Goal: Transaction & Acquisition: Book appointment/travel/reservation

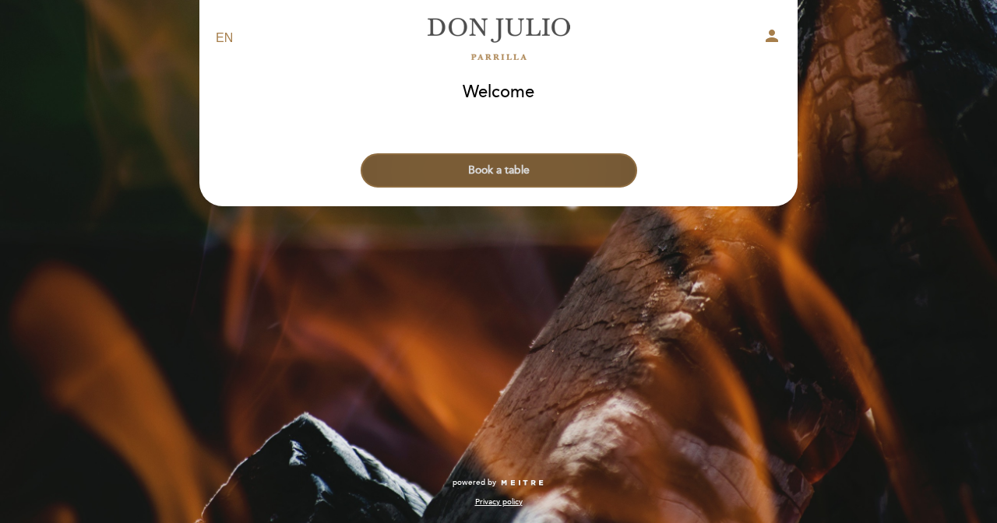
click at [514, 167] on button "Book a table" at bounding box center [499, 170] width 276 height 34
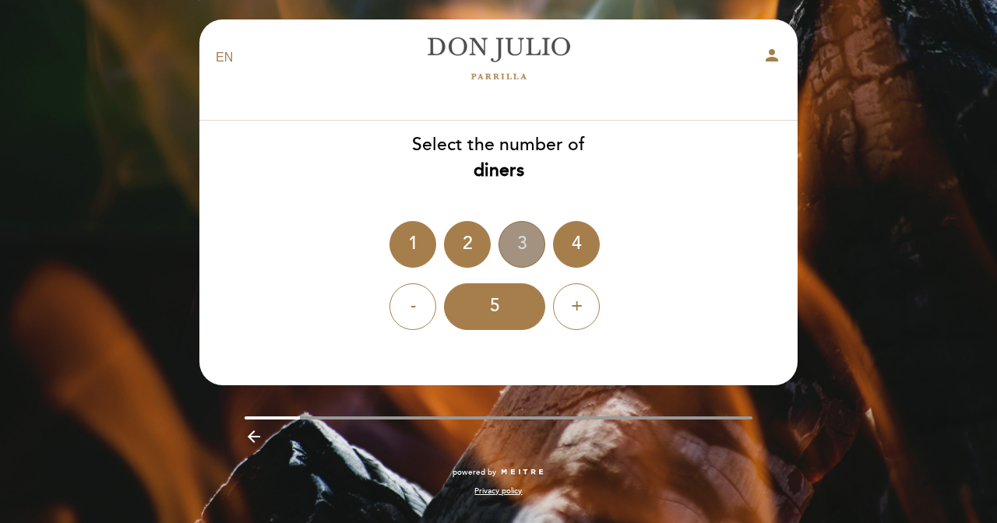
click at [526, 238] on div "3" at bounding box center [521, 244] width 47 height 47
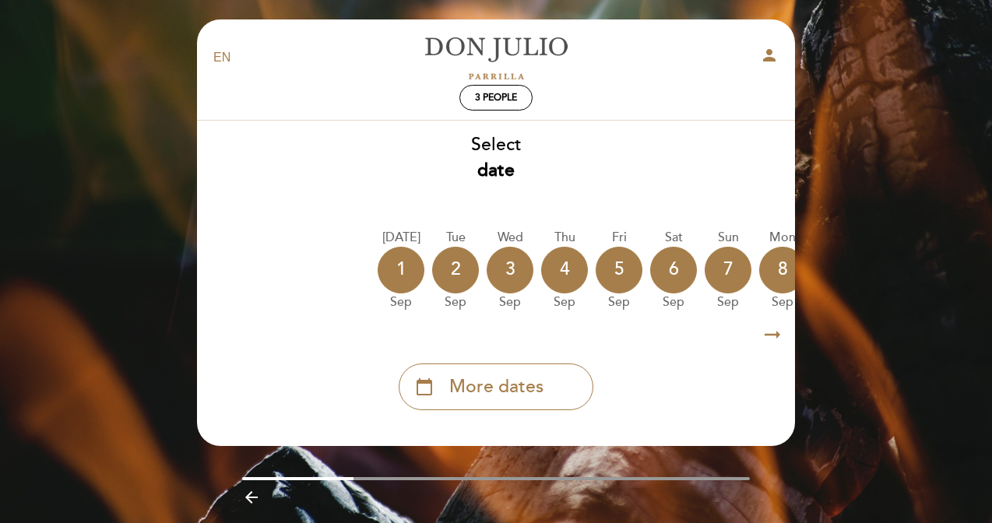
click at [774, 333] on icon "arrow_right_alt" at bounding box center [772, 335] width 23 height 33
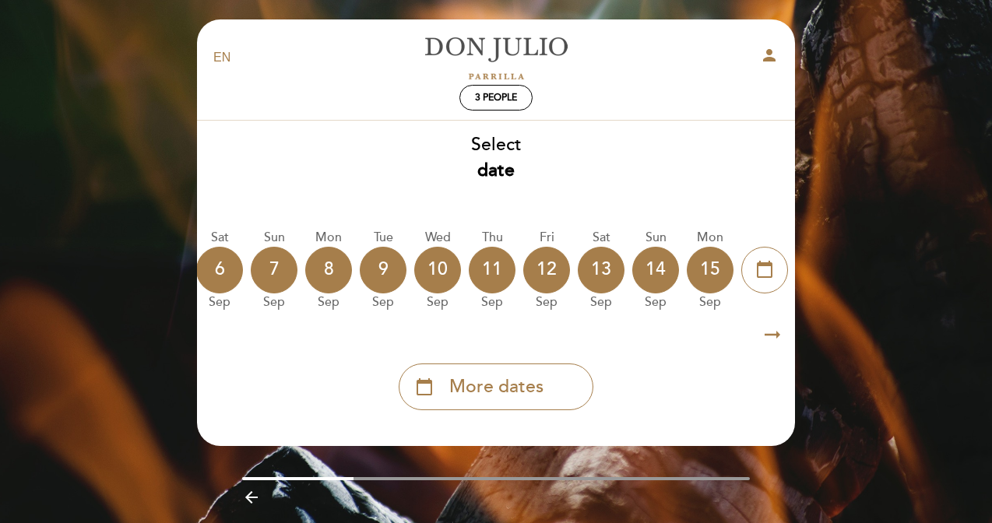
click at [773, 333] on icon "arrow_right_alt" at bounding box center [772, 335] width 23 height 33
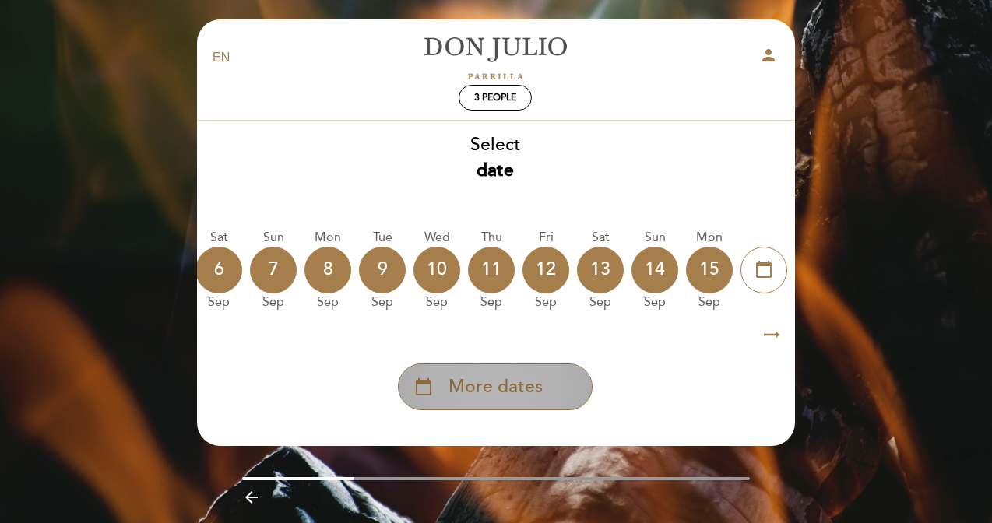
click at [473, 365] on div "calendar_today More dates" at bounding box center [495, 387] width 195 height 47
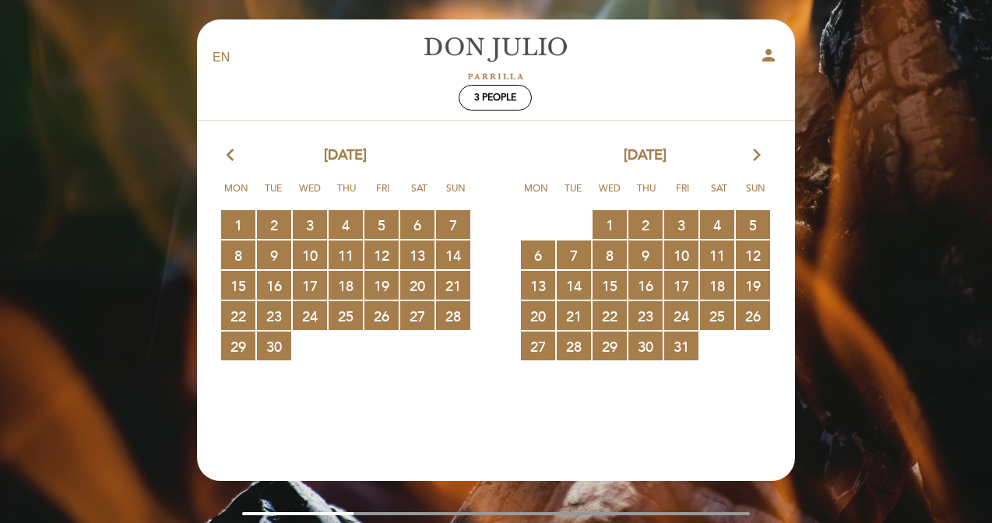
click at [755, 150] on icon "arrow_forward_ios" at bounding box center [757, 156] width 14 height 20
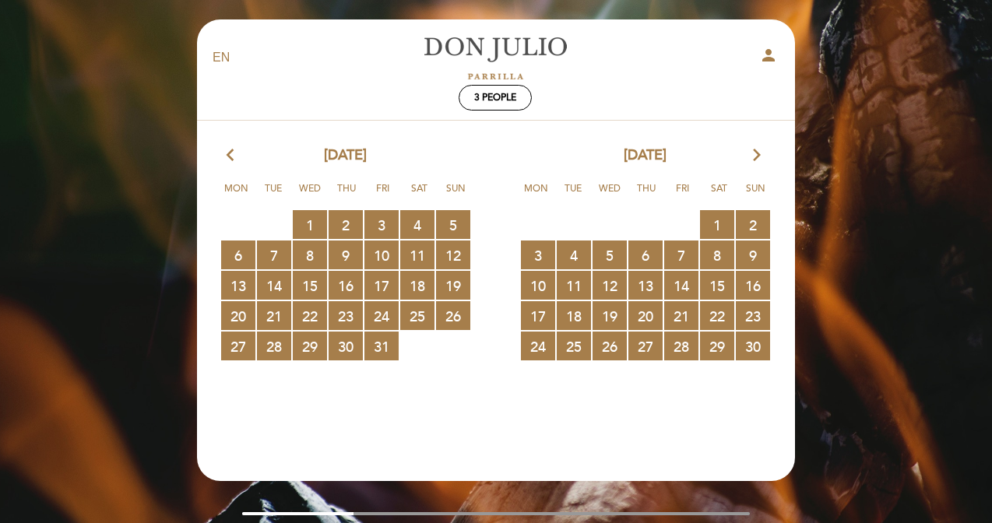
click at [754, 153] on icon "arrow_forward_ios" at bounding box center [757, 156] width 14 height 20
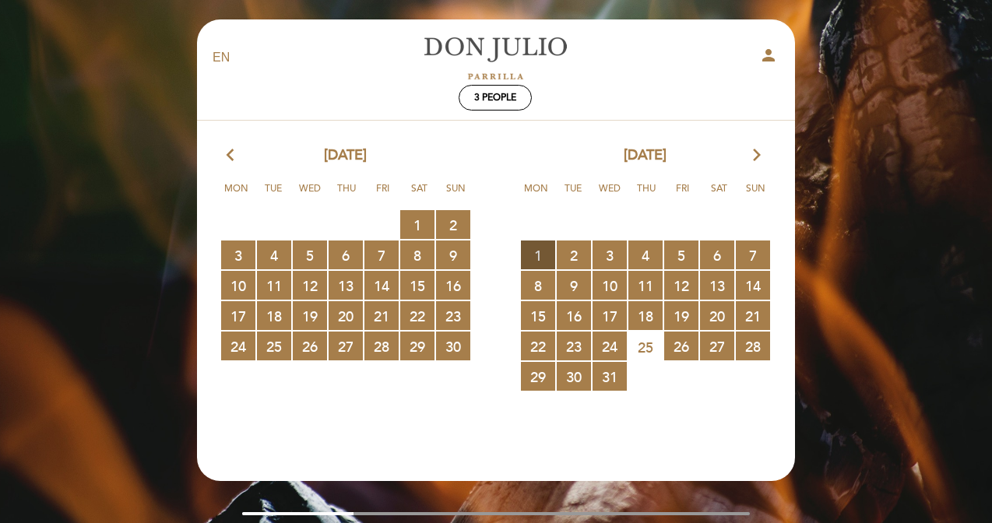
click at [538, 245] on span "1 RESERVATIONS AVAILABLE" at bounding box center [538, 255] width 34 height 29
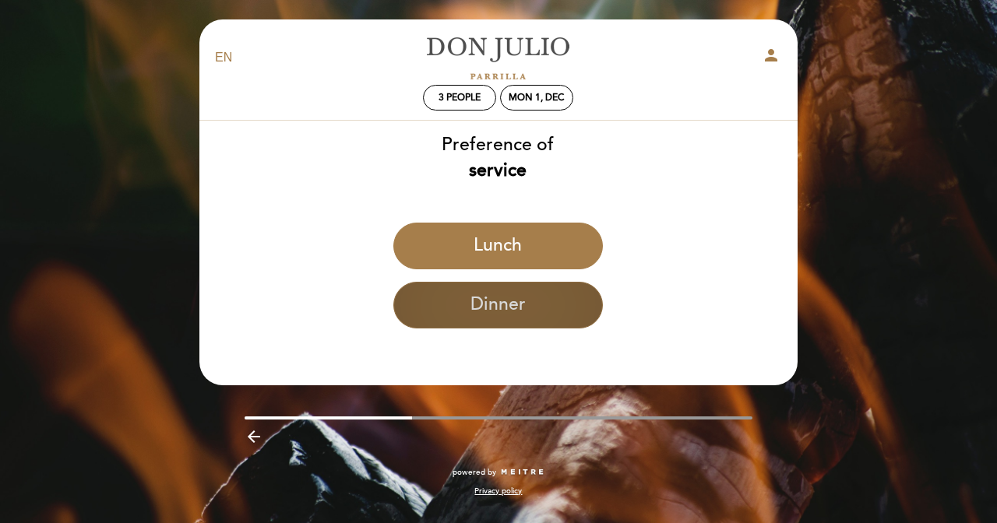
click at [529, 299] on button "Dinner" at bounding box center [497, 305] width 209 height 47
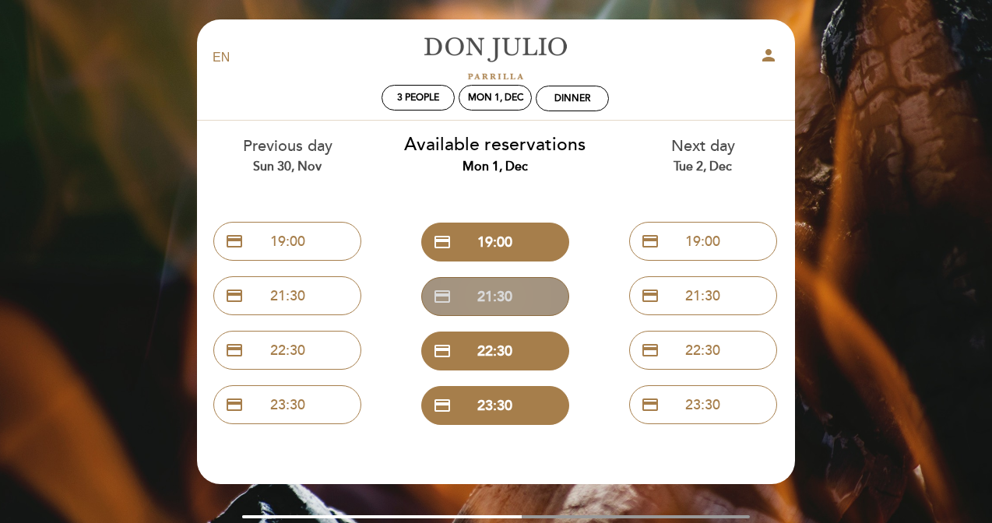
click at [499, 292] on button "credit_card 21:30" at bounding box center [495, 296] width 148 height 39
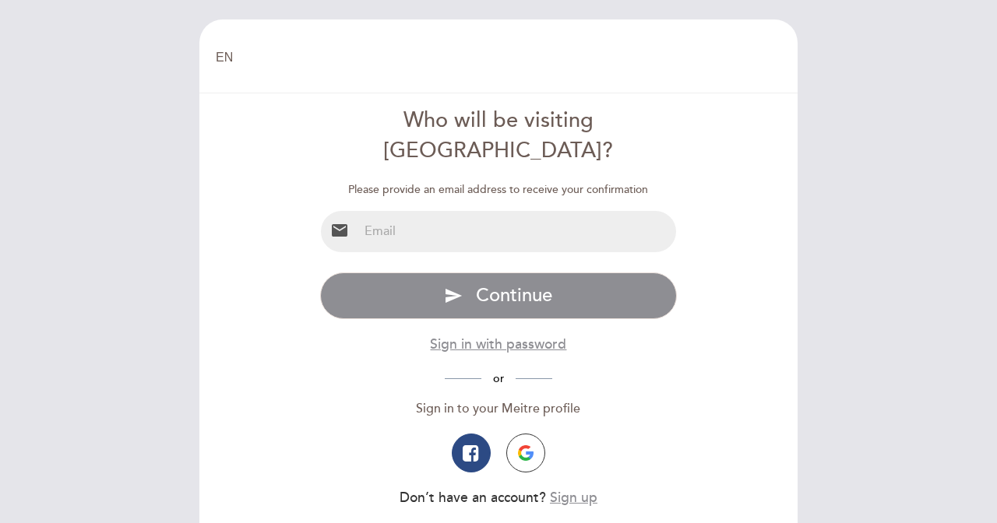
type input "zkfccqu@gmail.com"
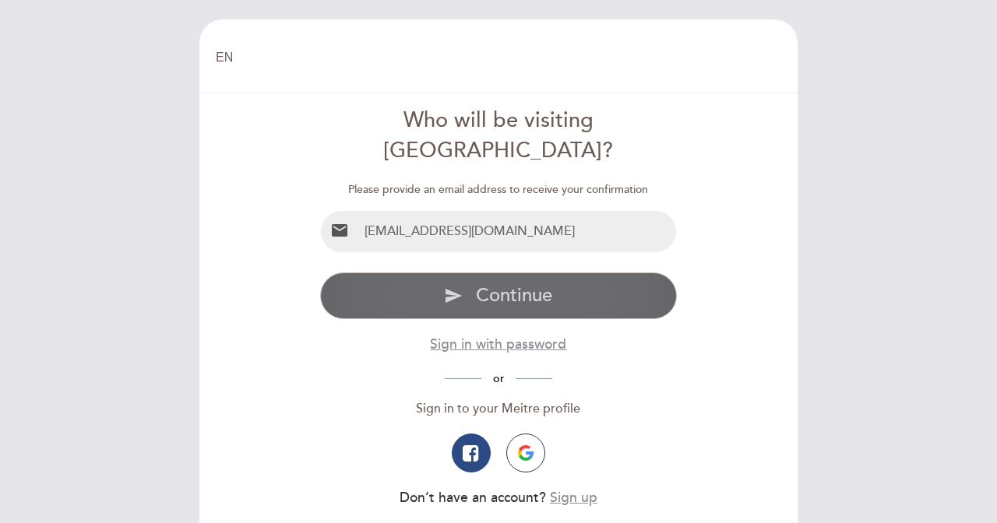
click at [495, 284] on span "Continue" at bounding box center [514, 295] width 76 height 23
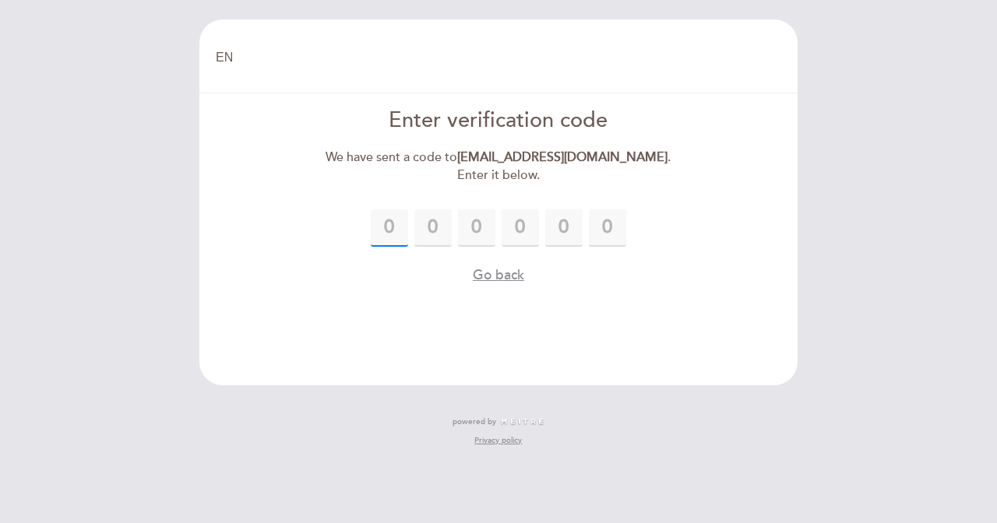
click at [392, 209] on input "text" at bounding box center [389, 227] width 37 height 37
type input "6"
type input "5"
type input "8"
type input "0"
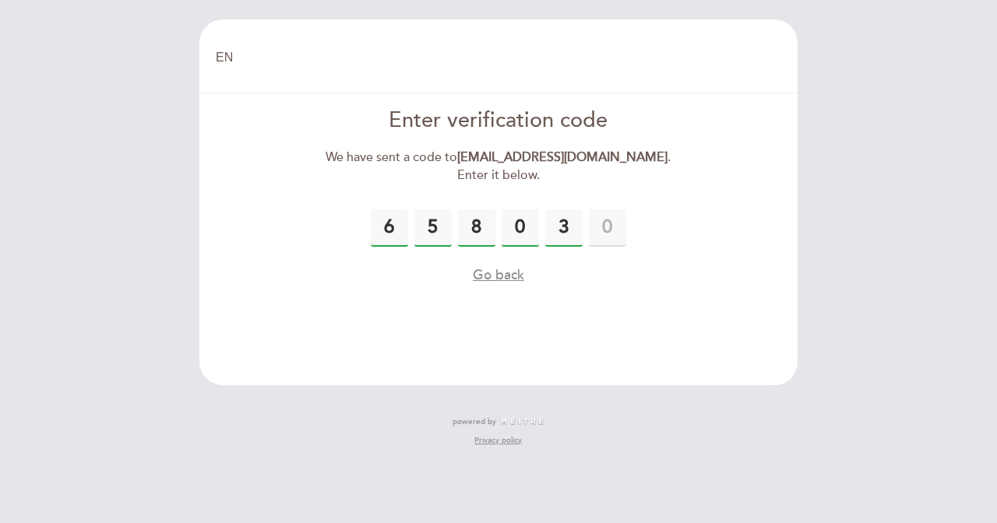
type input "3"
type input "7"
